Goal: Find specific page/section: Find specific page/section

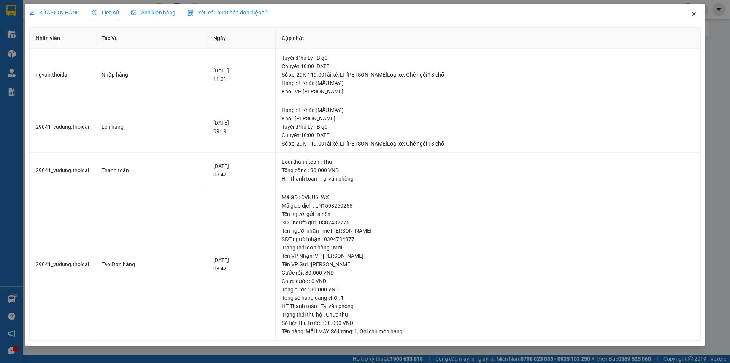
click at [693, 12] on icon "close" at bounding box center [694, 14] width 6 height 6
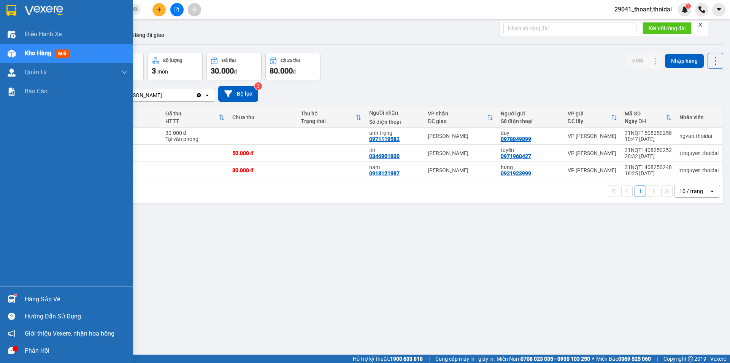
click at [19, 301] on div "Hàng sắp về" at bounding box center [66, 298] width 133 height 17
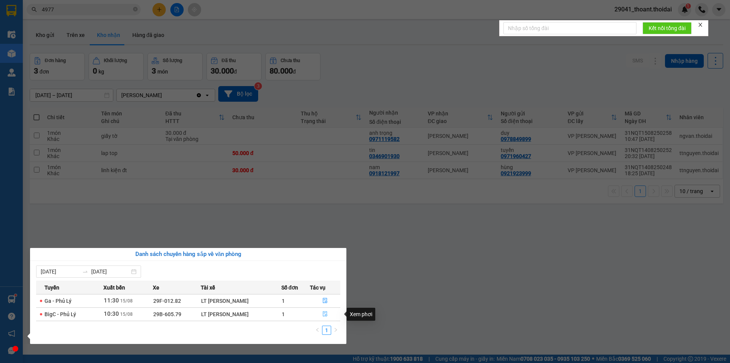
click at [325, 313] on icon "file-done" at bounding box center [325, 313] width 5 height 5
